Goal: Navigation & Orientation: Go to known website

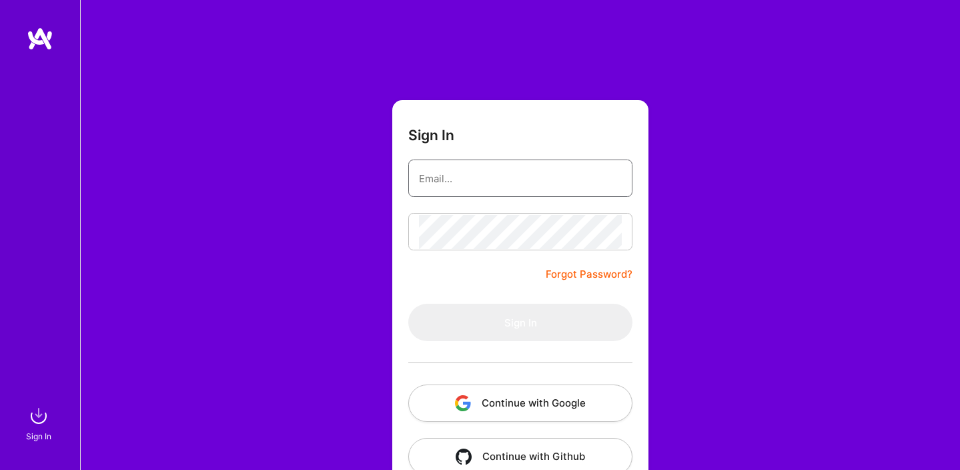
type input "steve@moulton.me"
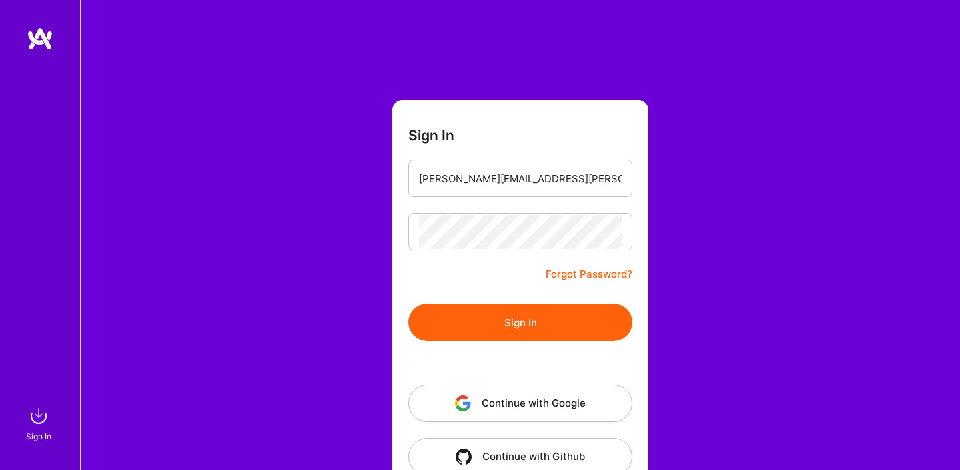
click at [444, 324] on button "Sign In" at bounding box center [520, 321] width 224 height 37
